Goal: Download file/media

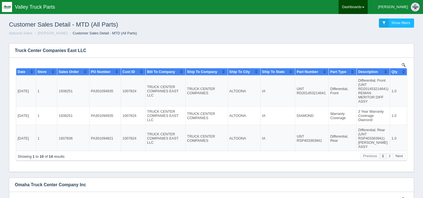
click at [367, 10] on link "Dashboards" at bounding box center [352, 7] width 29 height 14
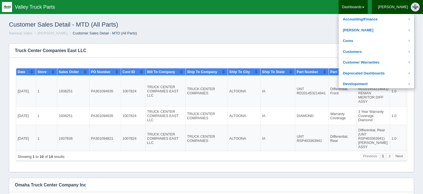
click at [403, 8] on div "[PERSON_NAME]" at bounding box center [393, 6] width 30 height 11
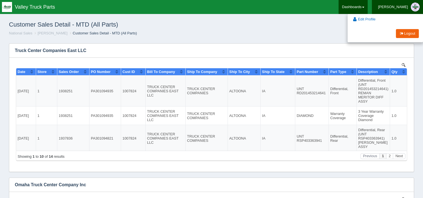
click at [367, 9] on link "Dashboards" at bounding box center [352, 7] width 29 height 14
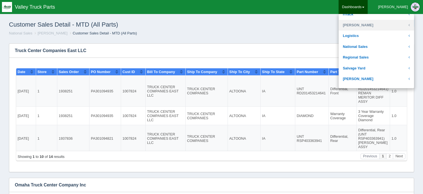
scroll to position [112, 0]
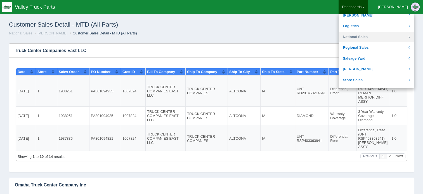
click at [382, 35] on link "National Sales" at bounding box center [375, 37] width 75 height 11
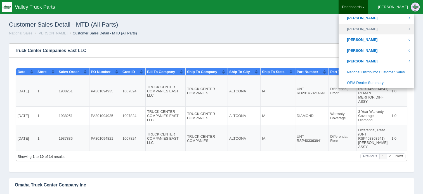
scroll to position [279, 0]
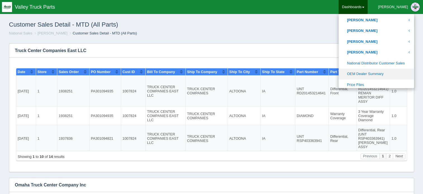
click at [384, 73] on link "OEM Dealer Summary" at bounding box center [375, 73] width 75 height 11
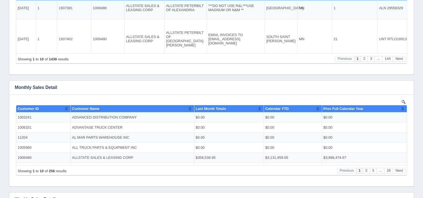
scroll to position [307, 0]
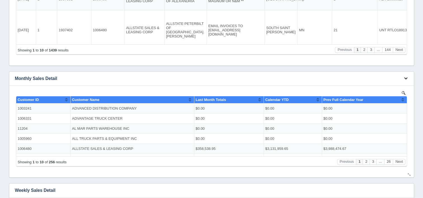
click at [404, 77] on icon "button" at bounding box center [406, 78] width 4 height 4
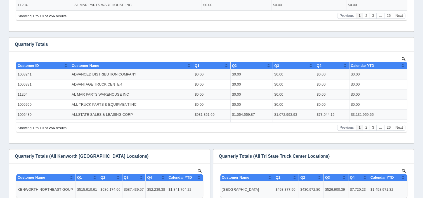
scroll to position [541, 0]
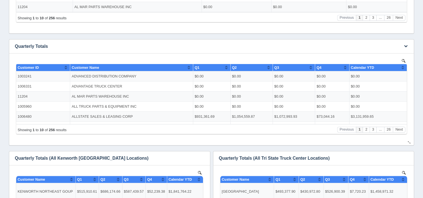
click at [296, 65] on div "Q3" at bounding box center [291, 67] width 35 height 4
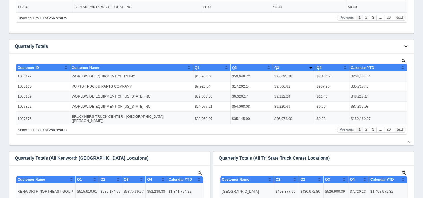
click at [404, 47] on icon "button" at bounding box center [406, 46] width 4 height 4
click at [391, 54] on link "Download CSV" at bounding box center [387, 55] width 45 height 8
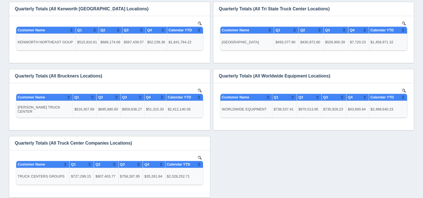
scroll to position [708, 0]
